Goal: Information Seeking & Learning: Learn about a topic

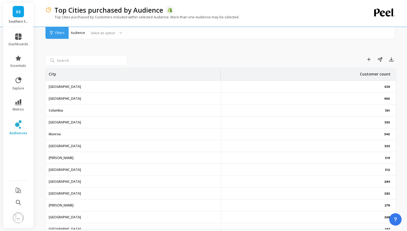
click at [56, 32] on span "Filters" at bounding box center [59, 33] width 9 height 4
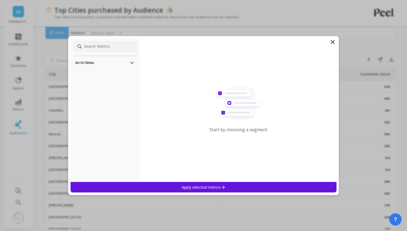
click at [335, 41] on icon at bounding box center [333, 42] width 6 height 6
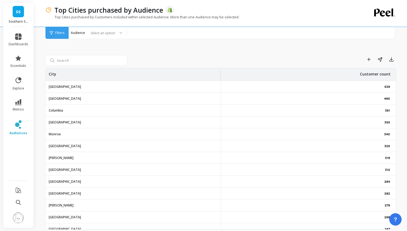
scroll to position [20, 0]
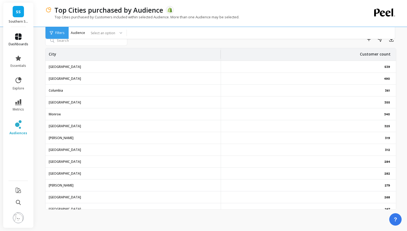
click at [17, 33] on icon at bounding box center [18, 36] width 6 height 6
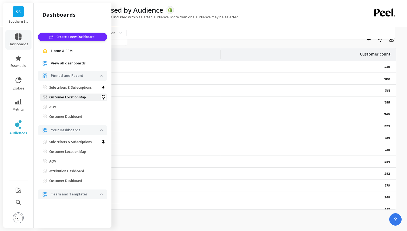
click at [71, 97] on p "Customer Location Map" at bounding box center [67, 97] width 37 height 4
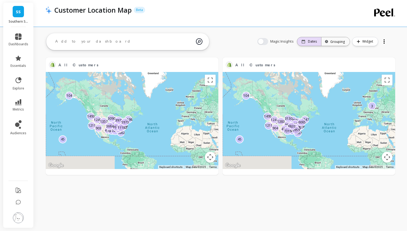
click at [313, 42] on p "Dates" at bounding box center [312, 41] width 9 height 4
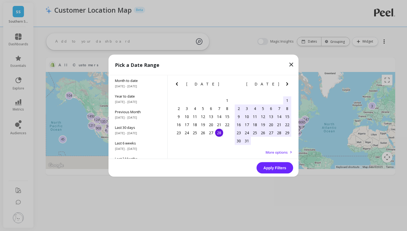
click at [286, 83] on icon "Next Month" at bounding box center [287, 84] width 6 height 6
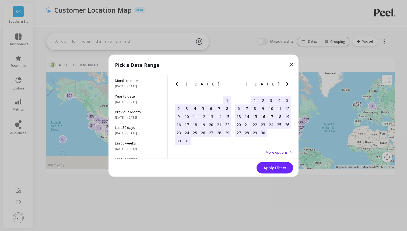
click at [286, 83] on icon "Next Month" at bounding box center [287, 84] width 6 height 6
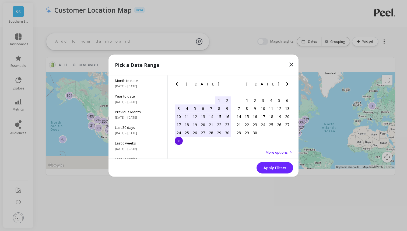
click at [213, 132] on div "28" at bounding box center [211, 132] width 8 height 8
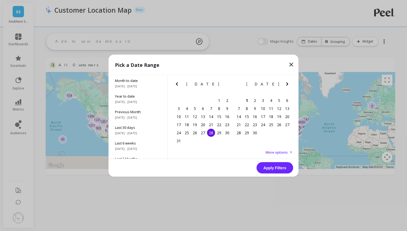
click at [213, 132] on div "28" at bounding box center [211, 132] width 8 height 8
click at [273, 168] on button "Apply Filters" at bounding box center [275, 167] width 37 height 11
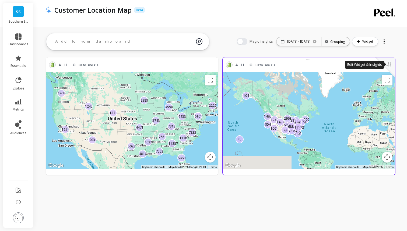
click at [390, 64] on button at bounding box center [389, 65] width 6 height 8
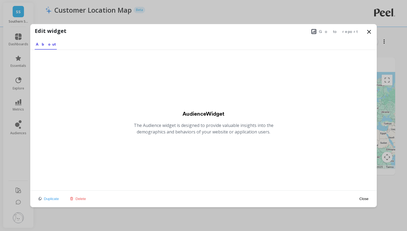
click at [369, 29] on icon at bounding box center [369, 32] width 6 height 6
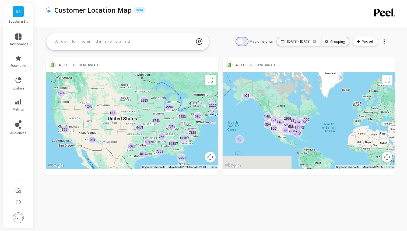
click at [239, 41] on button "button" at bounding box center [242, 41] width 11 height 7
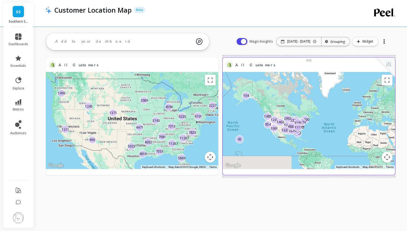
click at [248, 65] on span "All Customers" at bounding box center [255, 65] width 40 height 6
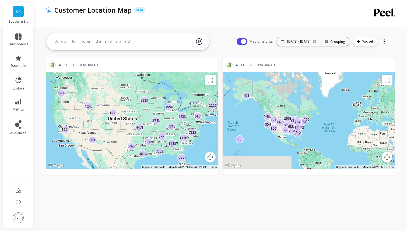
click at [385, 42] on div at bounding box center [385, 41] width 8 height 9
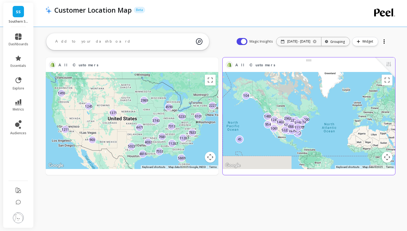
click at [288, 65] on span "All Customers" at bounding box center [304, 65] width 139 height 8
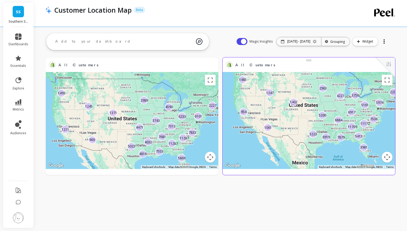
drag, startPoint x: 255, startPoint y: 109, endPoint x: 294, endPoint y: 116, distance: 39.8
click at [294, 116] on div "5206 1247 3758 6919 104 6917 11709 1402 5223 45 4227 954 1485 7536 3981 5413 78…" at bounding box center [309, 120] width 173 height 97
